Goal: Information Seeking & Learning: Learn about a topic

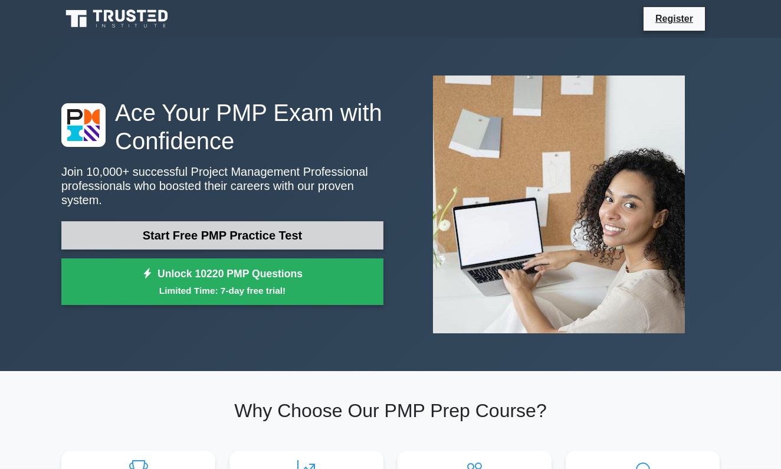
click at [245, 244] on link "Start Free PMP Practice Test" at bounding box center [222, 235] width 322 height 28
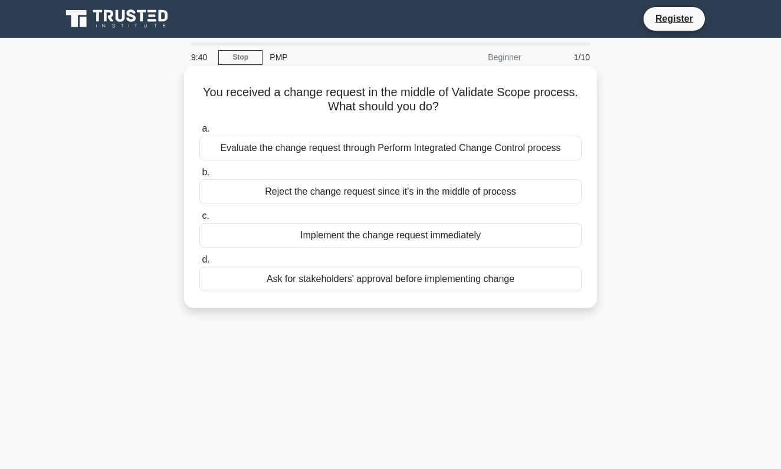
click at [282, 236] on div "Implement the change request immediately" at bounding box center [390, 235] width 382 height 25
click at [199, 220] on input "c. Implement the change request immediately" at bounding box center [199, 216] width 0 height 8
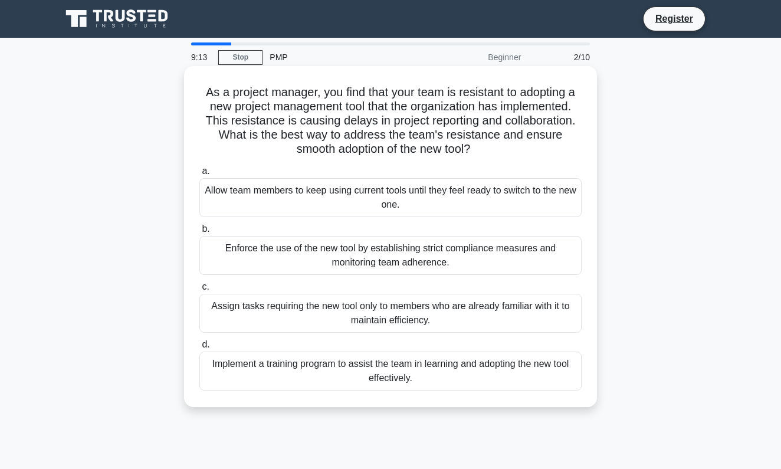
click at [358, 373] on div "Implement a training program to assist the team in learning and adopting the ne…" at bounding box center [390, 370] width 382 height 39
click at [199, 348] on input "d. Implement a training program to assist the team in learning and adopting the…" at bounding box center [199, 345] width 0 height 8
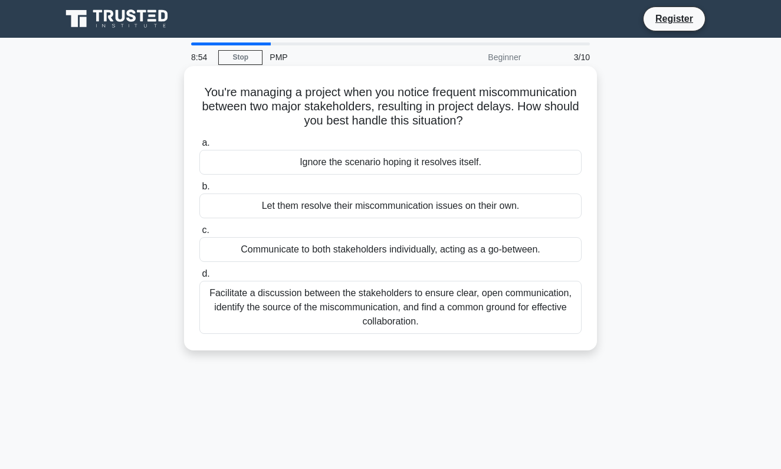
click at [449, 333] on div "Facilitate a discussion between the stakeholders to ensure clear, open communic…" at bounding box center [390, 307] width 382 height 53
click at [199, 278] on input "d. Facilitate a discussion between the stakeholders to ensure clear, open commu…" at bounding box center [199, 274] width 0 height 8
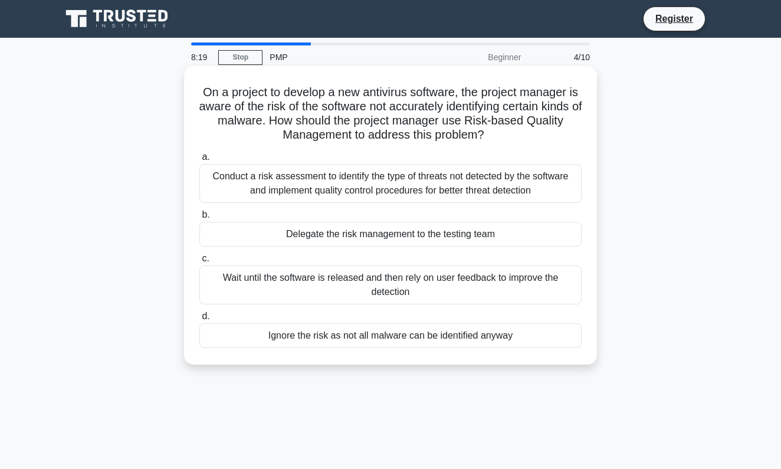
click at [396, 178] on div "Conduct a risk assessment to identify the type of threats not detected by the s…" at bounding box center [390, 183] width 382 height 39
click at [199, 161] on input "a. Conduct a risk assessment to identify the type of threats not detected by th…" at bounding box center [199, 157] width 0 height 8
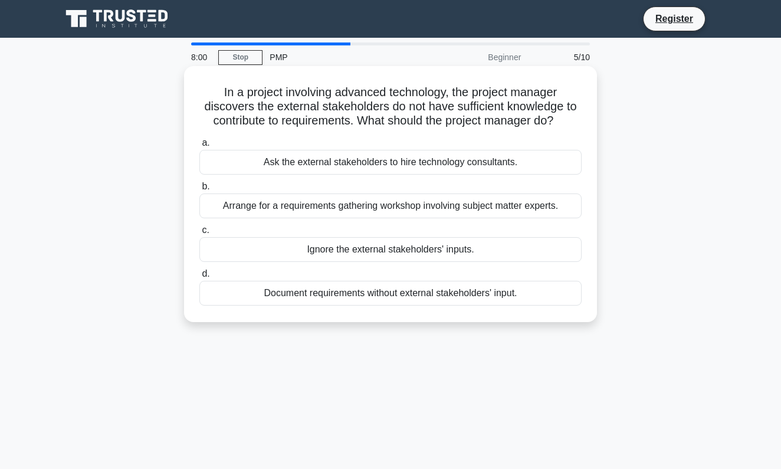
click at [394, 206] on div "Arrange for a requirements gathering workshop involving subject matter experts." at bounding box center [390, 205] width 382 height 25
click at [199, 190] on input "b. Arrange for a requirements gathering workshop involving subject matter exper…" at bounding box center [199, 187] width 0 height 8
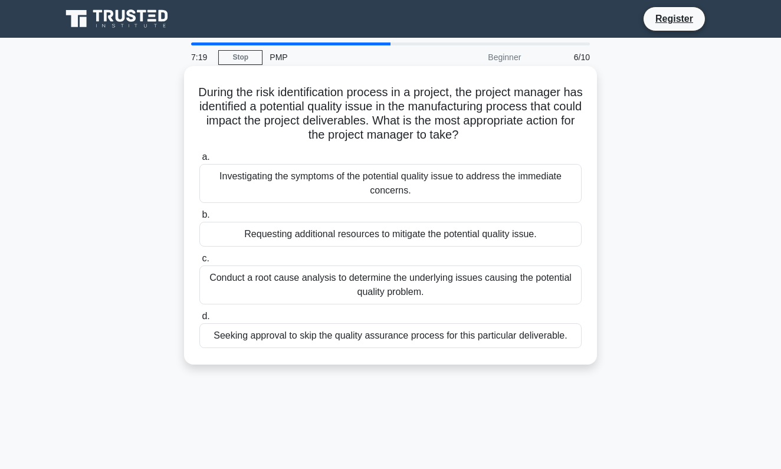
click at [425, 294] on div "Conduct a root cause analysis to determine the underlying issues causing the po…" at bounding box center [390, 284] width 382 height 39
click at [199, 262] on input "c. Conduct a root cause analysis to determine the underlying issues causing the…" at bounding box center [199, 259] width 0 height 8
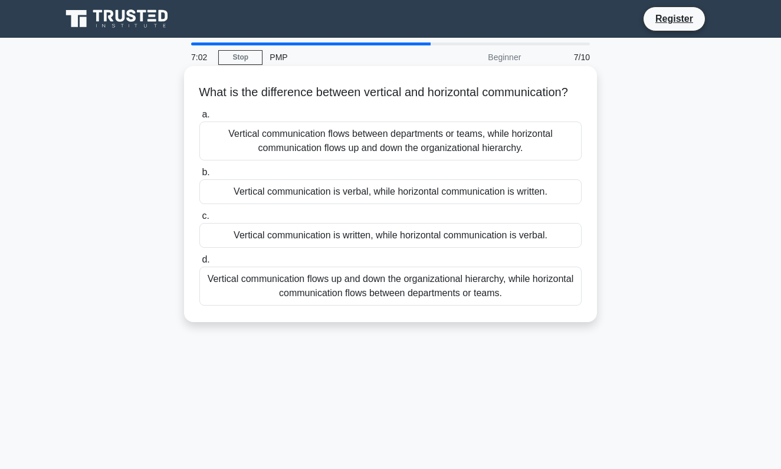
click at [403, 157] on div "Vertical communication flows between departments or teams, while horizontal com…" at bounding box center [390, 140] width 382 height 39
click at [199, 119] on input "a. Vertical communication flows between departments or teams, while horizontal …" at bounding box center [199, 115] width 0 height 8
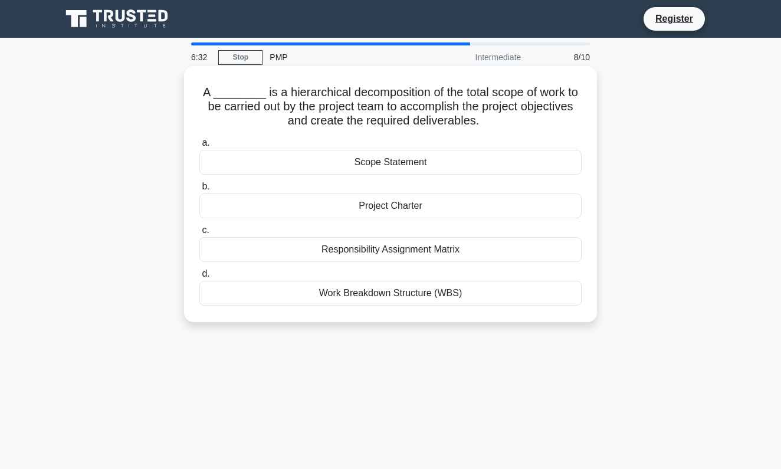
click at [440, 297] on div "Work Breakdown Structure (WBS)" at bounding box center [390, 293] width 382 height 25
click at [199, 278] on input "d. Work Breakdown Structure (WBS)" at bounding box center [199, 274] width 0 height 8
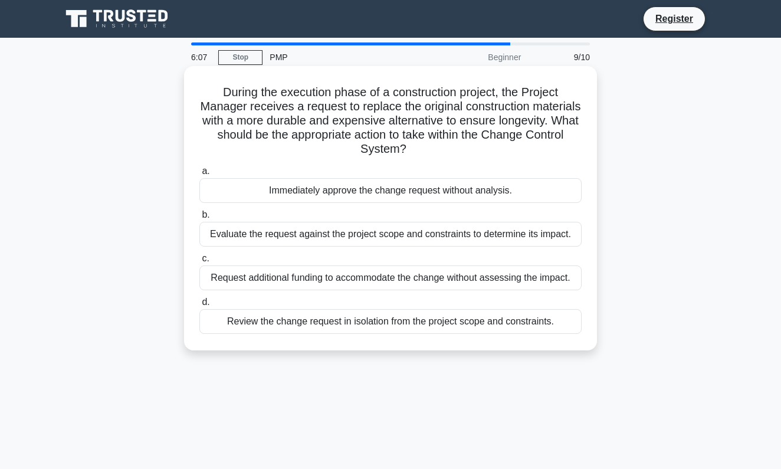
click at [376, 242] on div "Evaluate the request against the project scope and constraints to determine its…" at bounding box center [390, 234] width 382 height 25
click at [199, 219] on input "b. Evaluate the request against the project scope and constraints to determine …" at bounding box center [199, 215] width 0 height 8
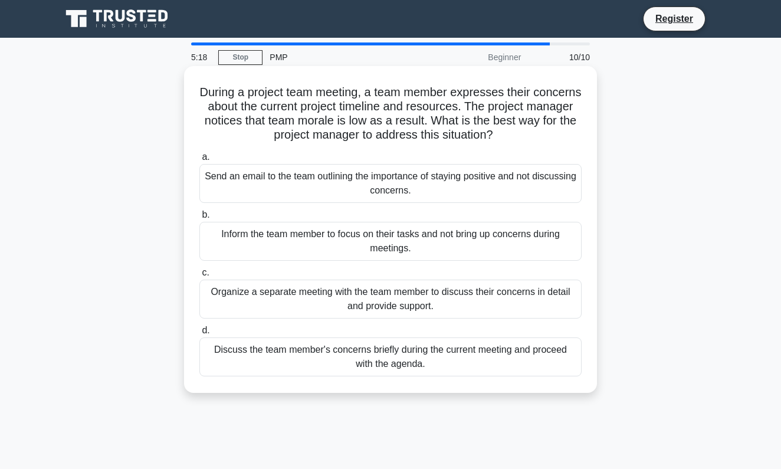
click at [392, 300] on div "Organize a separate meeting with the team member to discuss their concerns in d…" at bounding box center [390, 298] width 382 height 39
click at [199, 277] on input "c. Organize a separate meeting with the team member to discuss their concerns i…" at bounding box center [199, 273] width 0 height 8
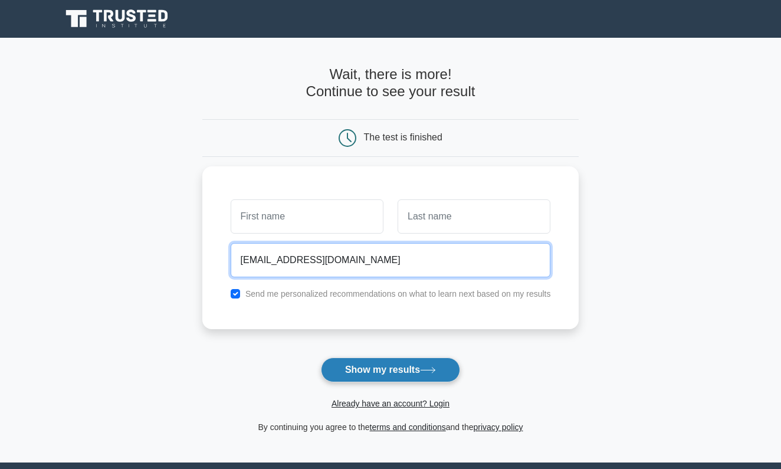
type input "cgocoul@hotmail.com"
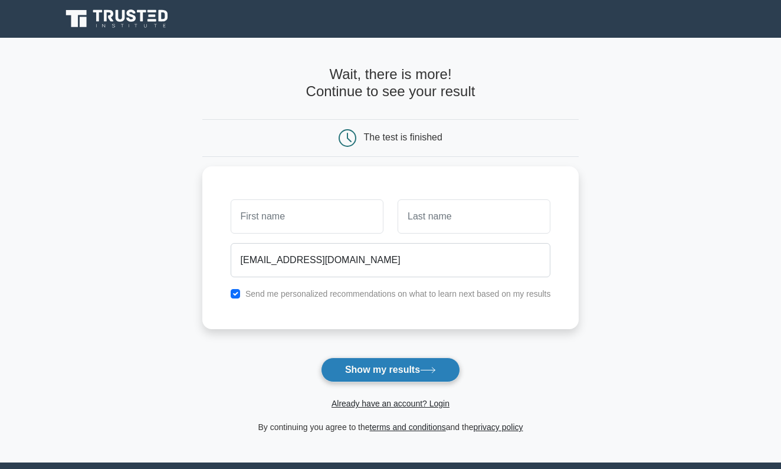
click at [382, 374] on button "Show my results" at bounding box center [390, 369] width 139 height 25
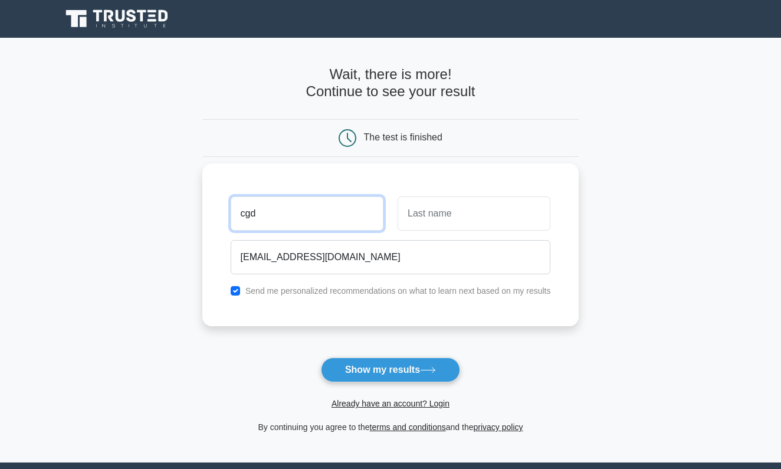
type input "cgd"
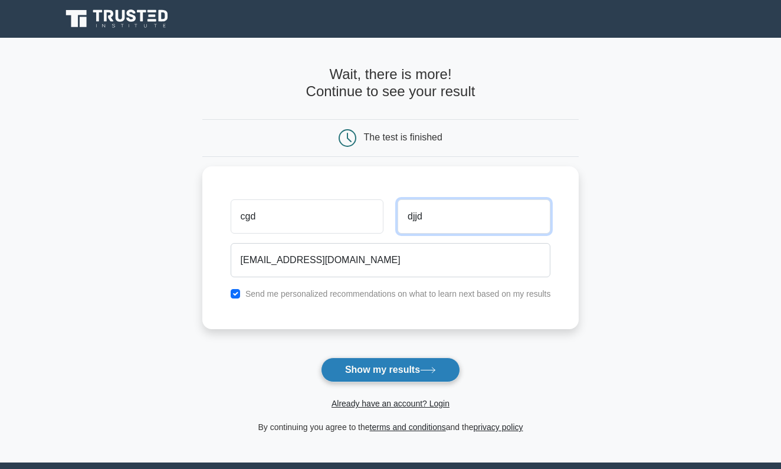
type input "djjd"
click at [418, 371] on button "Show my results" at bounding box center [390, 369] width 139 height 25
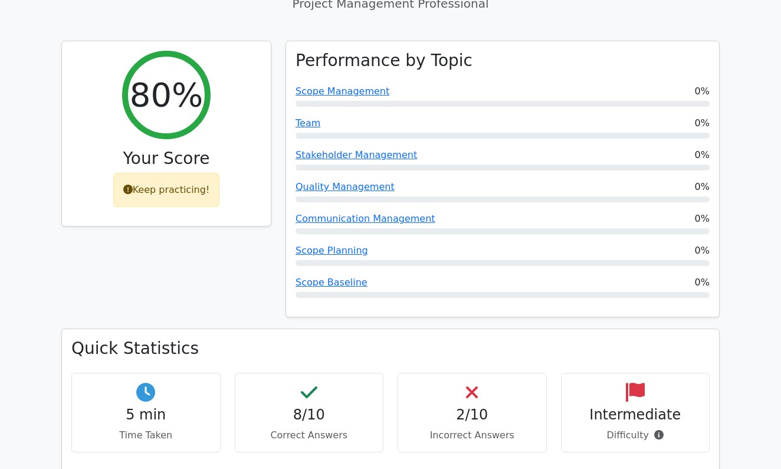
scroll to position [489, 0]
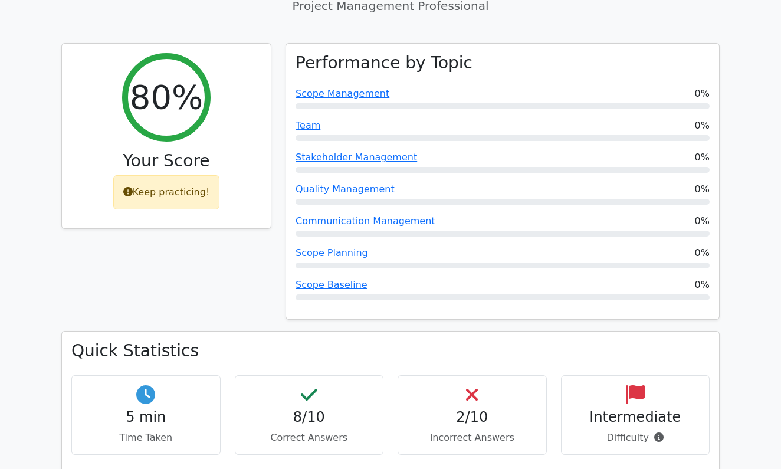
click at [483, 375] on div "2/10 Incorrect Answers" at bounding box center [471, 415] width 149 height 80
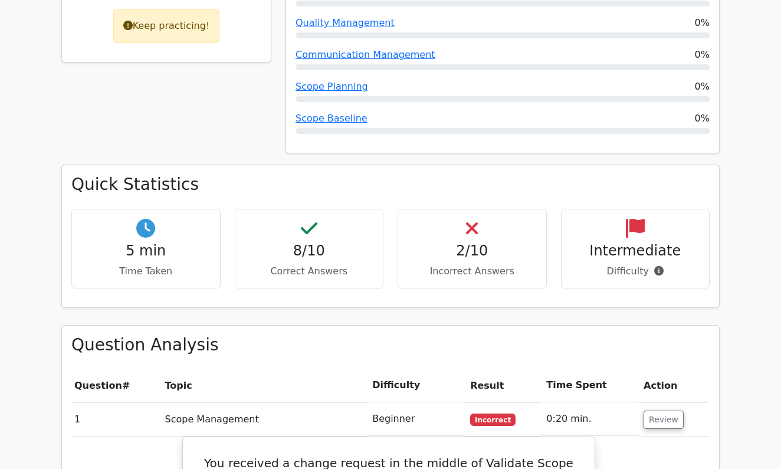
scroll to position [656, 0]
